Goal: Find specific page/section: Find specific page/section

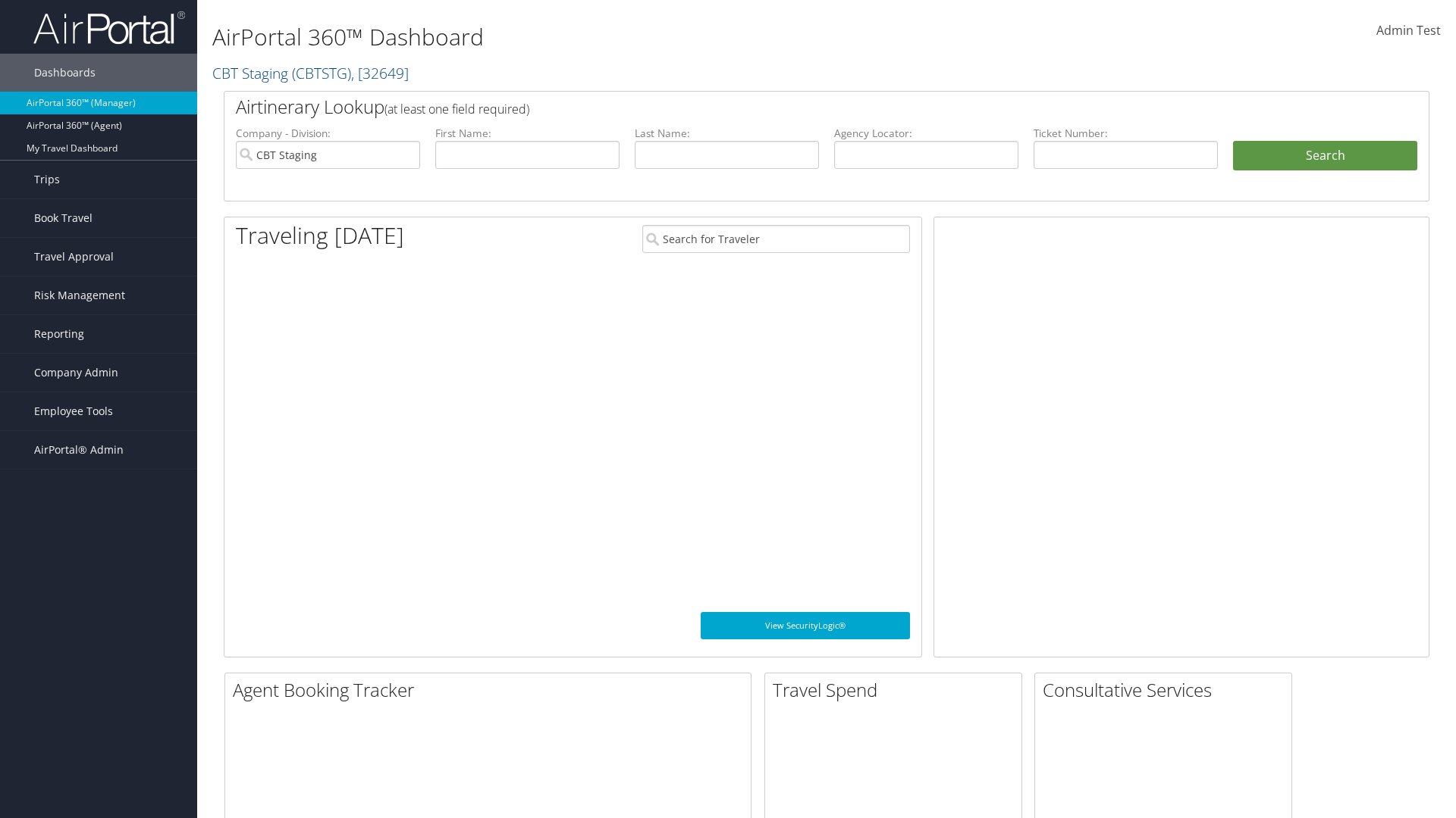
click at [98, 373] on span "Company Admin" at bounding box center [76, 372] width 84 height 38
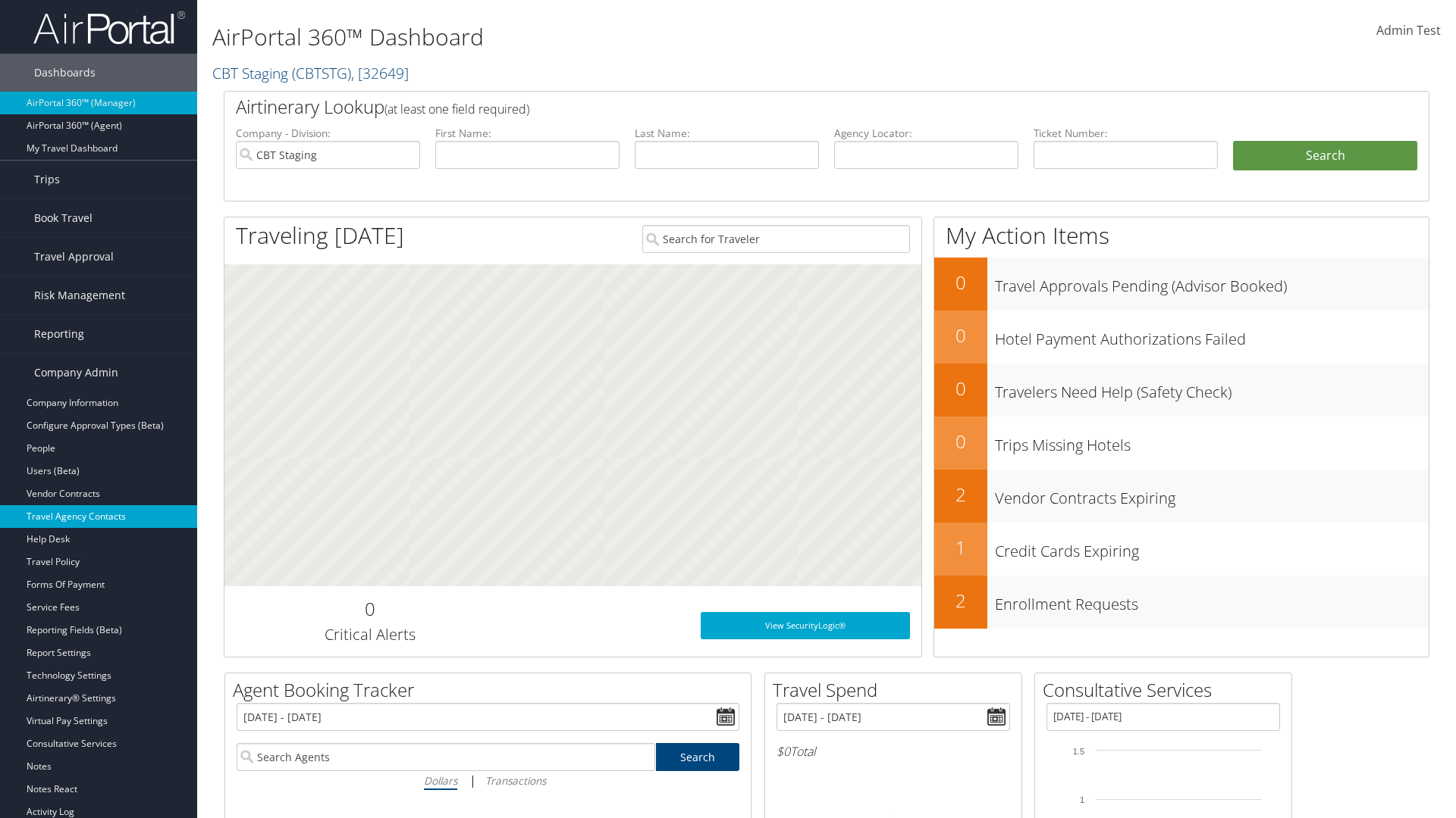
click at [98, 517] on link "Travel Agency Contacts" at bounding box center [98, 517] width 197 height 23
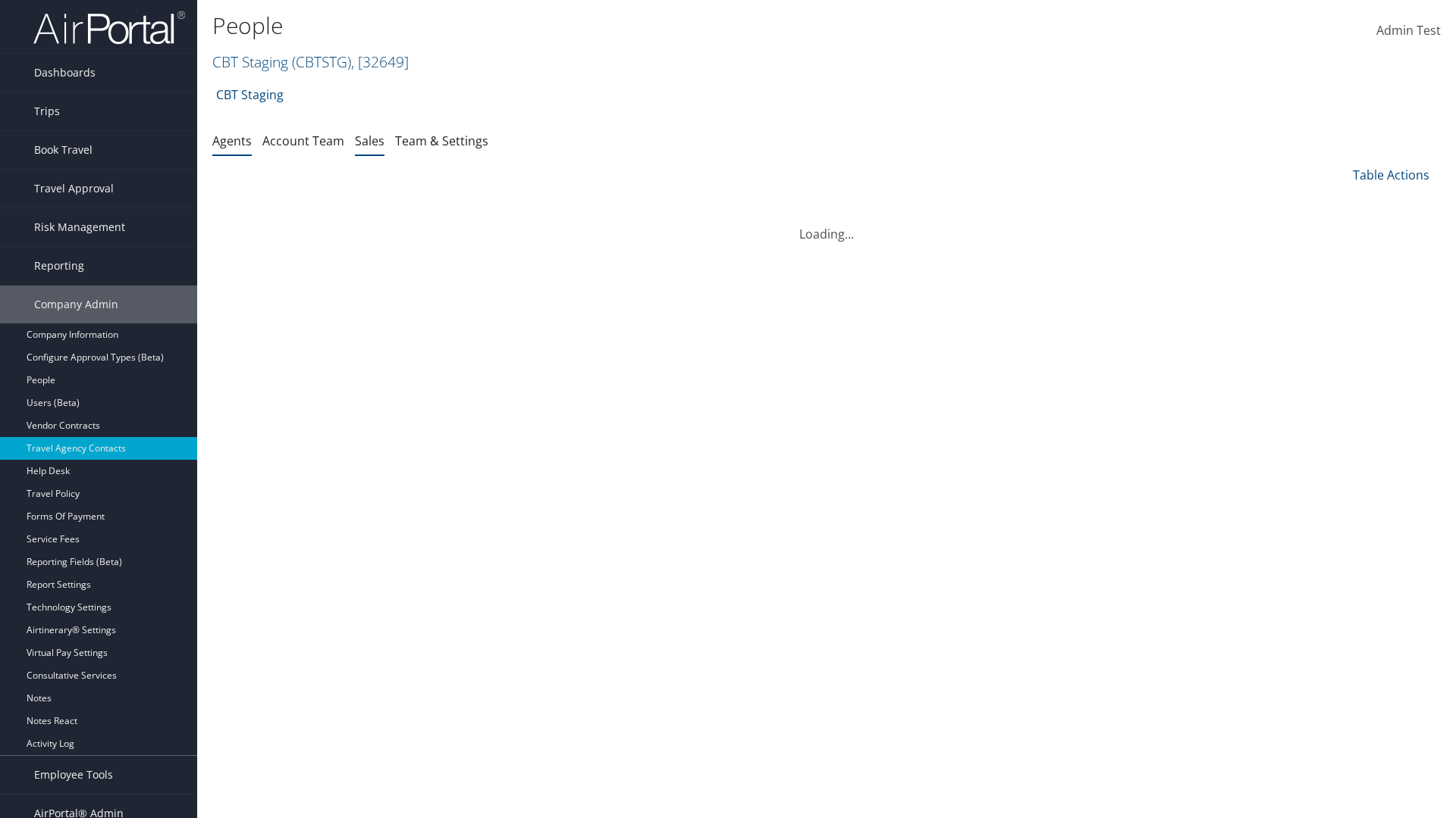
click at [369, 140] on link "Sales" at bounding box center [369, 140] width 30 height 16
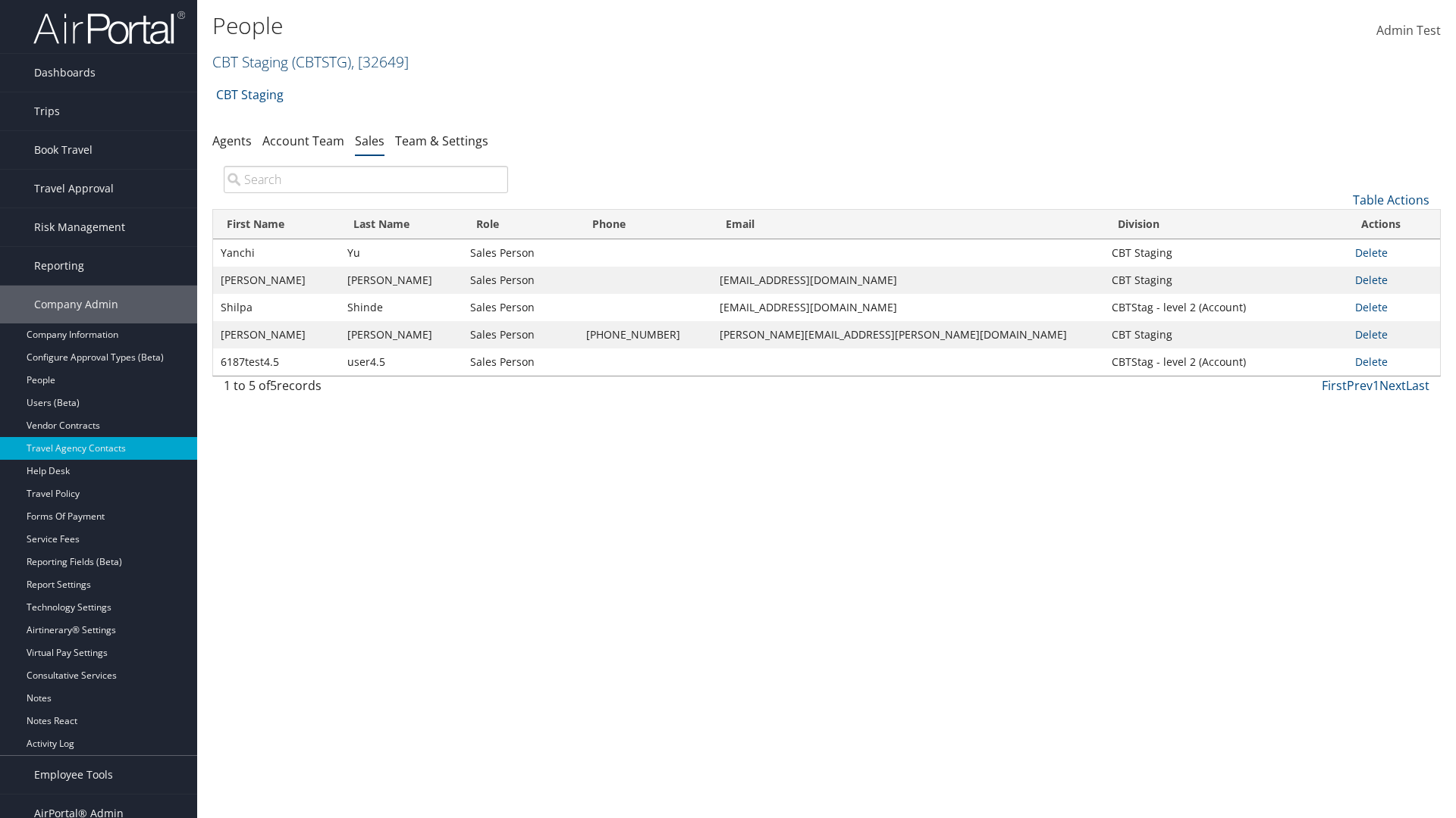
click at [250, 62] on link "CBT Staging ( CBTSTG ) , [ 32649 ]" at bounding box center [310, 62] width 196 height 20
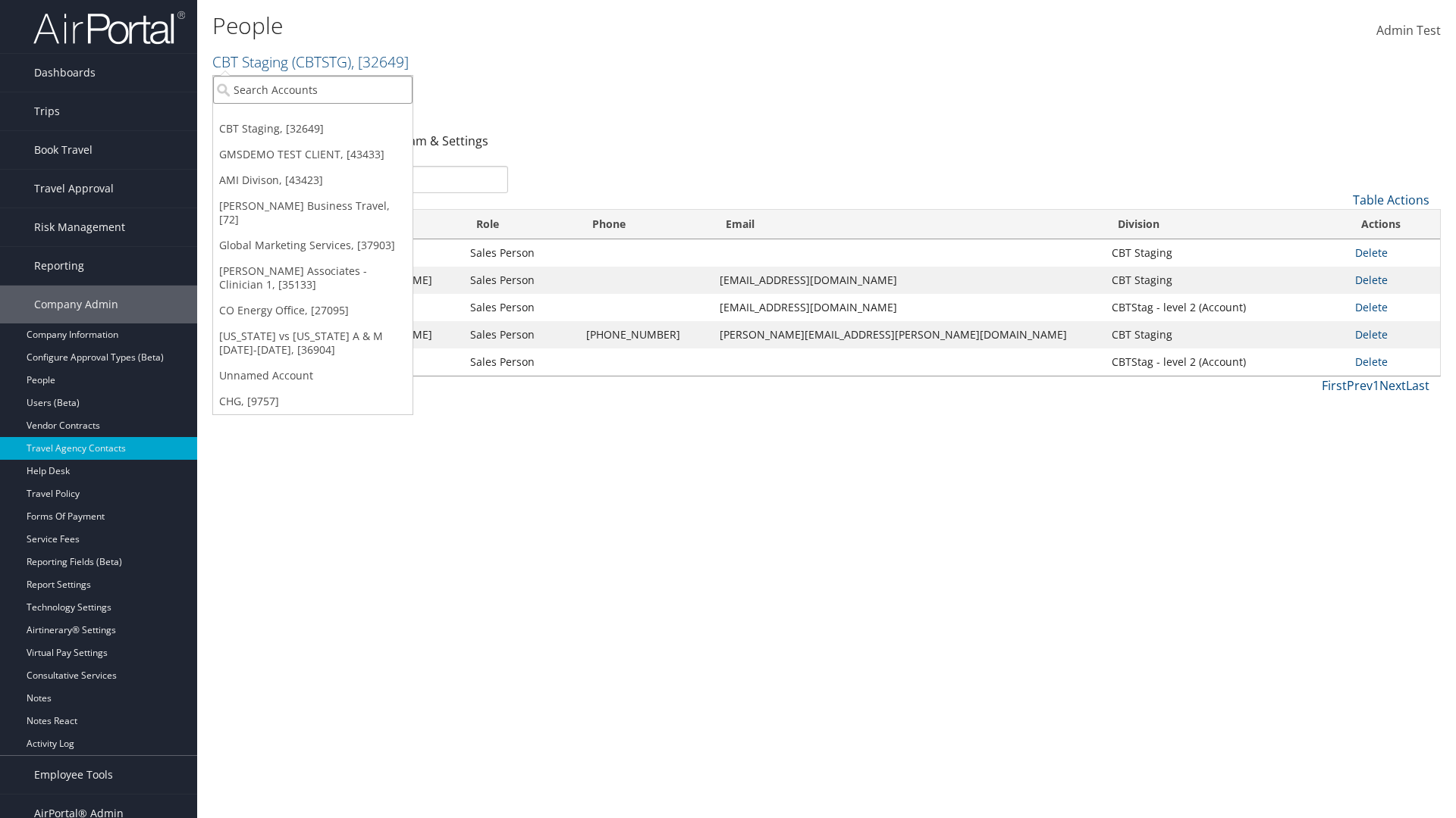
click at [313, 90] on input "search" at bounding box center [313, 90] width 200 height 28
type input "Global Marketing Services"
